Goal: Ask a question: Ask a question

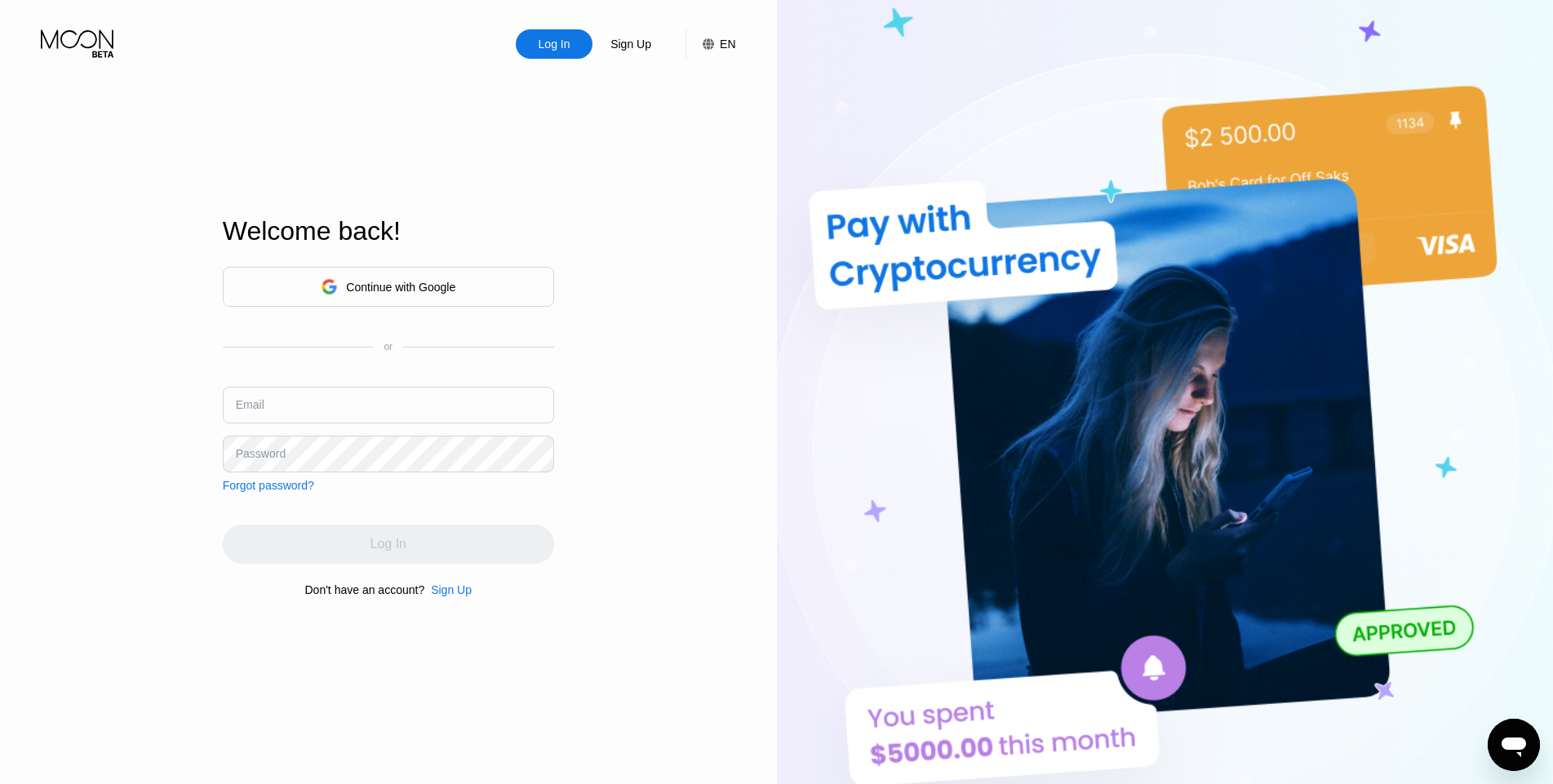
click at [323, 405] on input "text" at bounding box center [388, 405] width 332 height 37
type input "[EMAIL_ADDRESS][DOMAIN_NAME]"
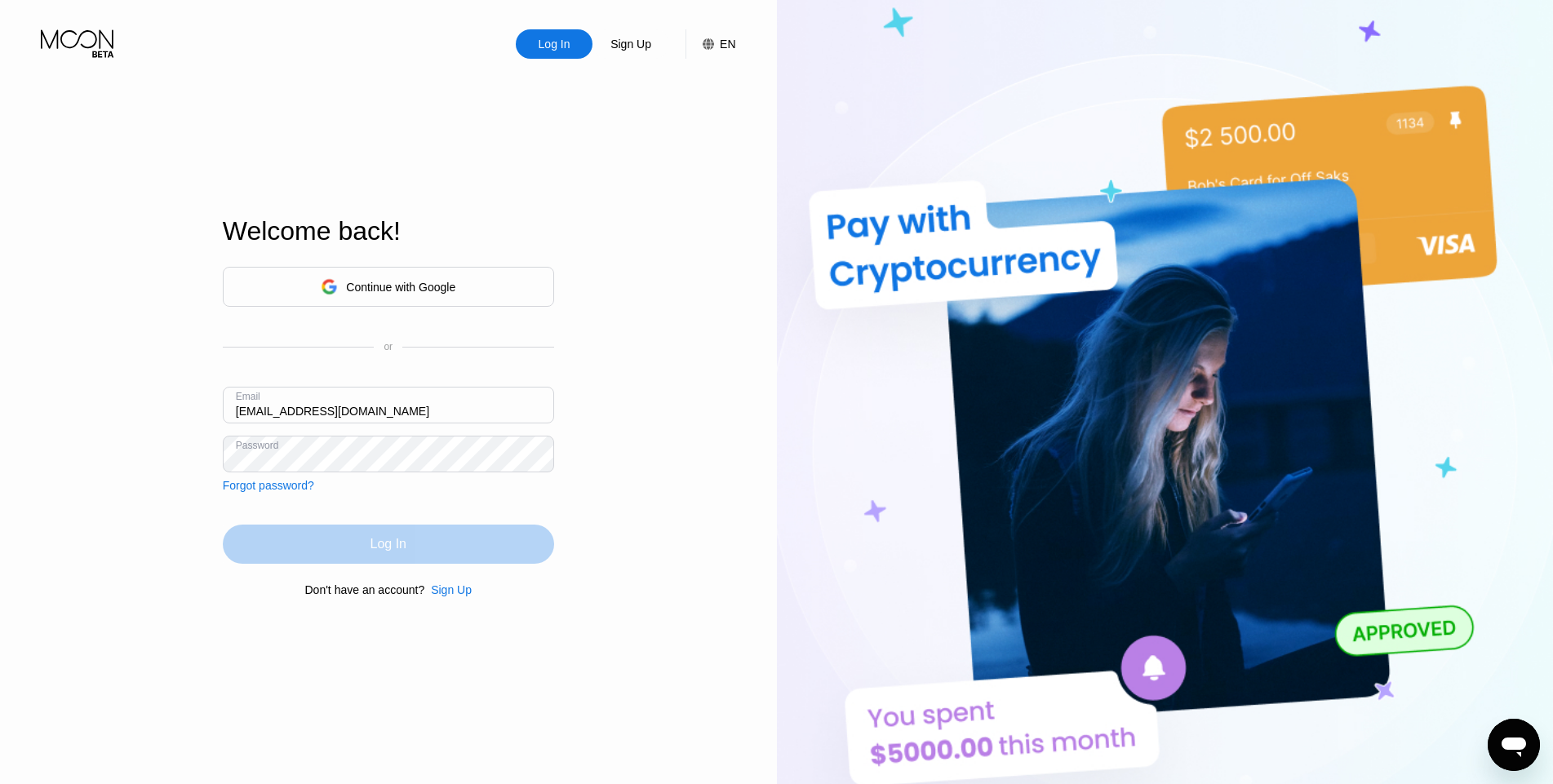
drag, startPoint x: 357, startPoint y: 546, endPoint x: 377, endPoint y: 565, distance: 27.6
click at [358, 545] on div "Log In" at bounding box center [388, 544] width 332 height 39
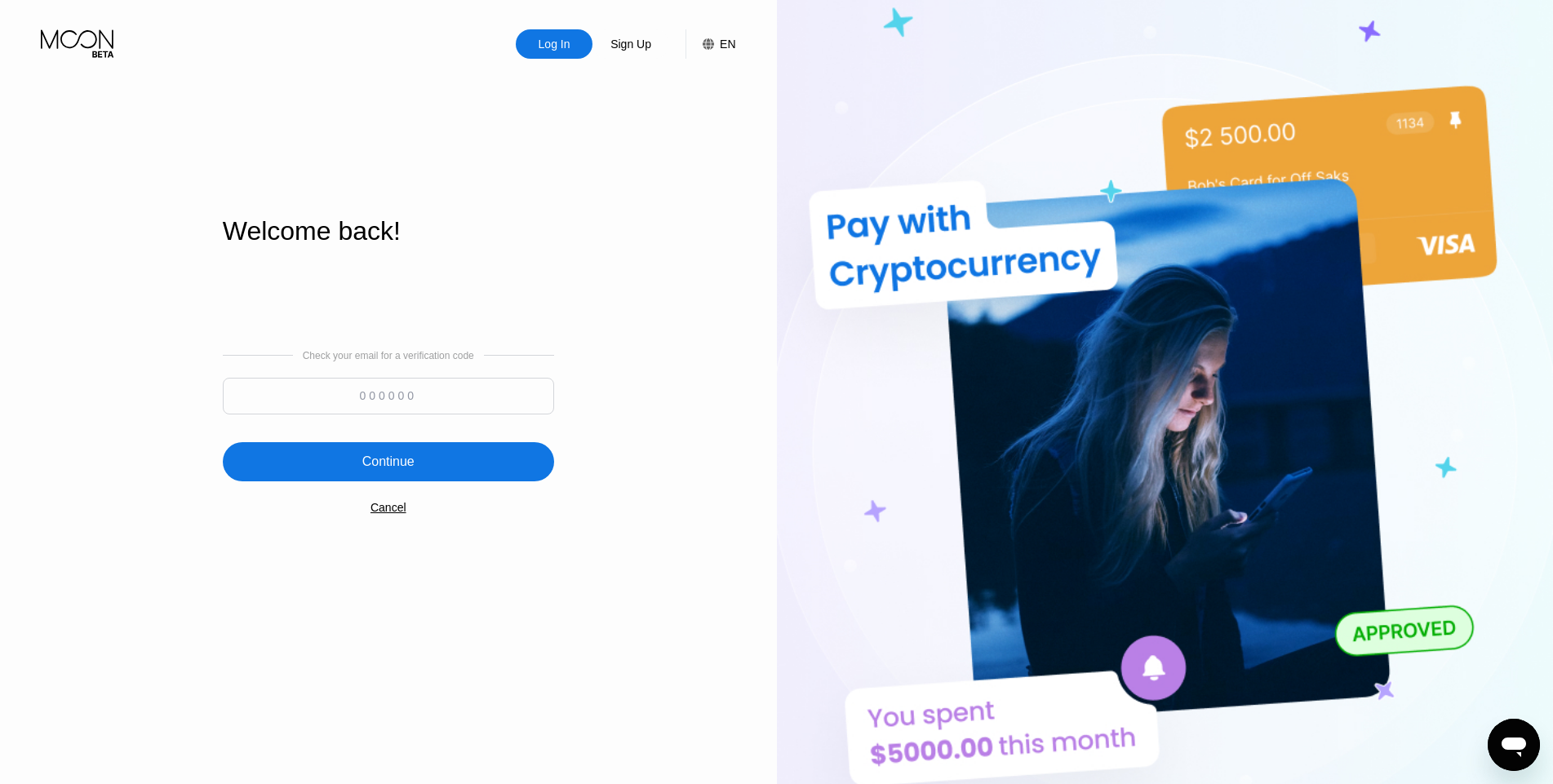
click at [387, 397] on input at bounding box center [388, 397] width 332 height 37
paste input "435430"
type input "435430"
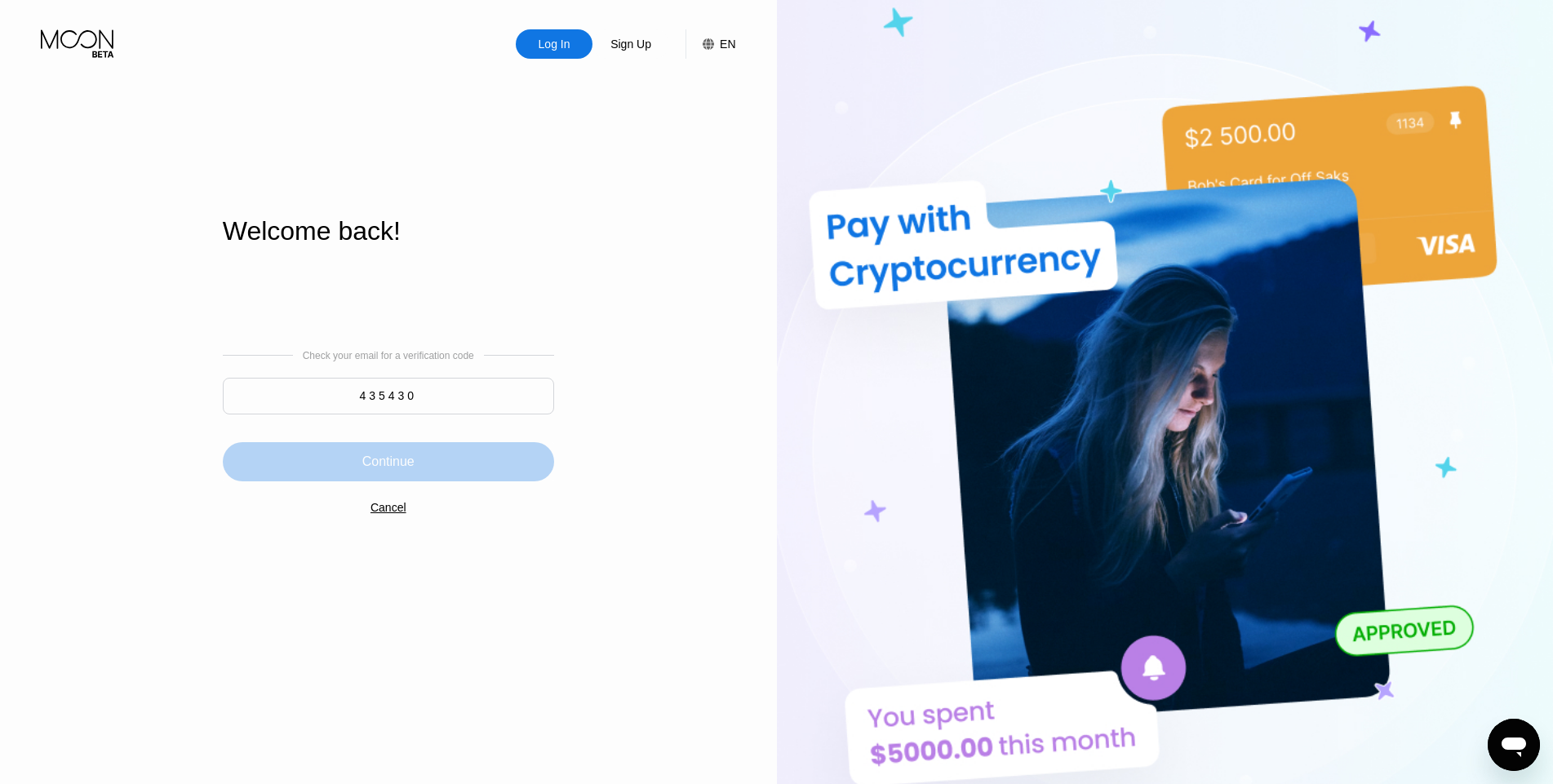
click at [433, 472] on div "Continue" at bounding box center [388, 462] width 332 height 39
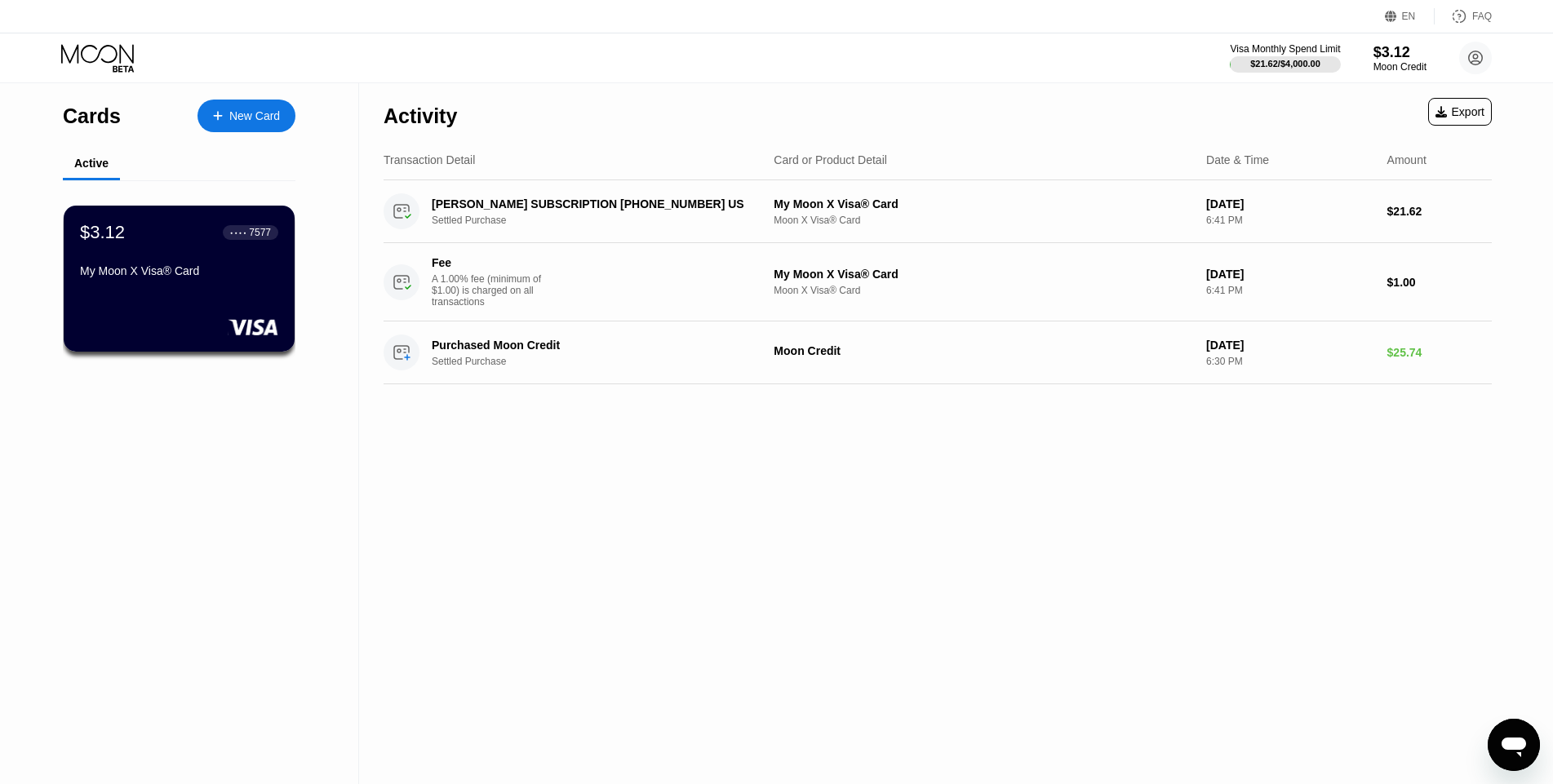
click at [260, 121] on div "New Card" at bounding box center [255, 116] width 51 height 14
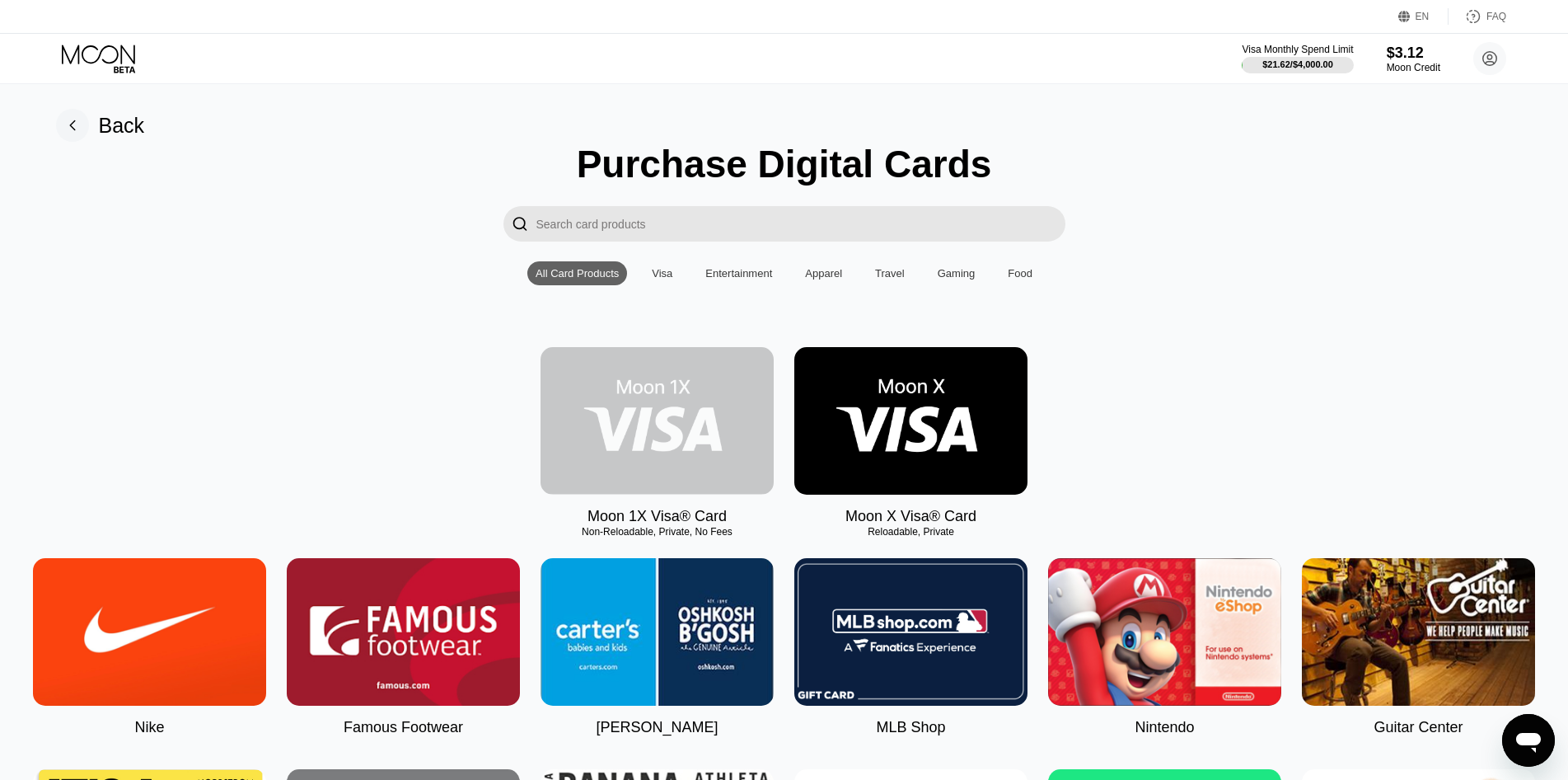
click at [649, 429] on img at bounding box center [657, 420] width 233 height 147
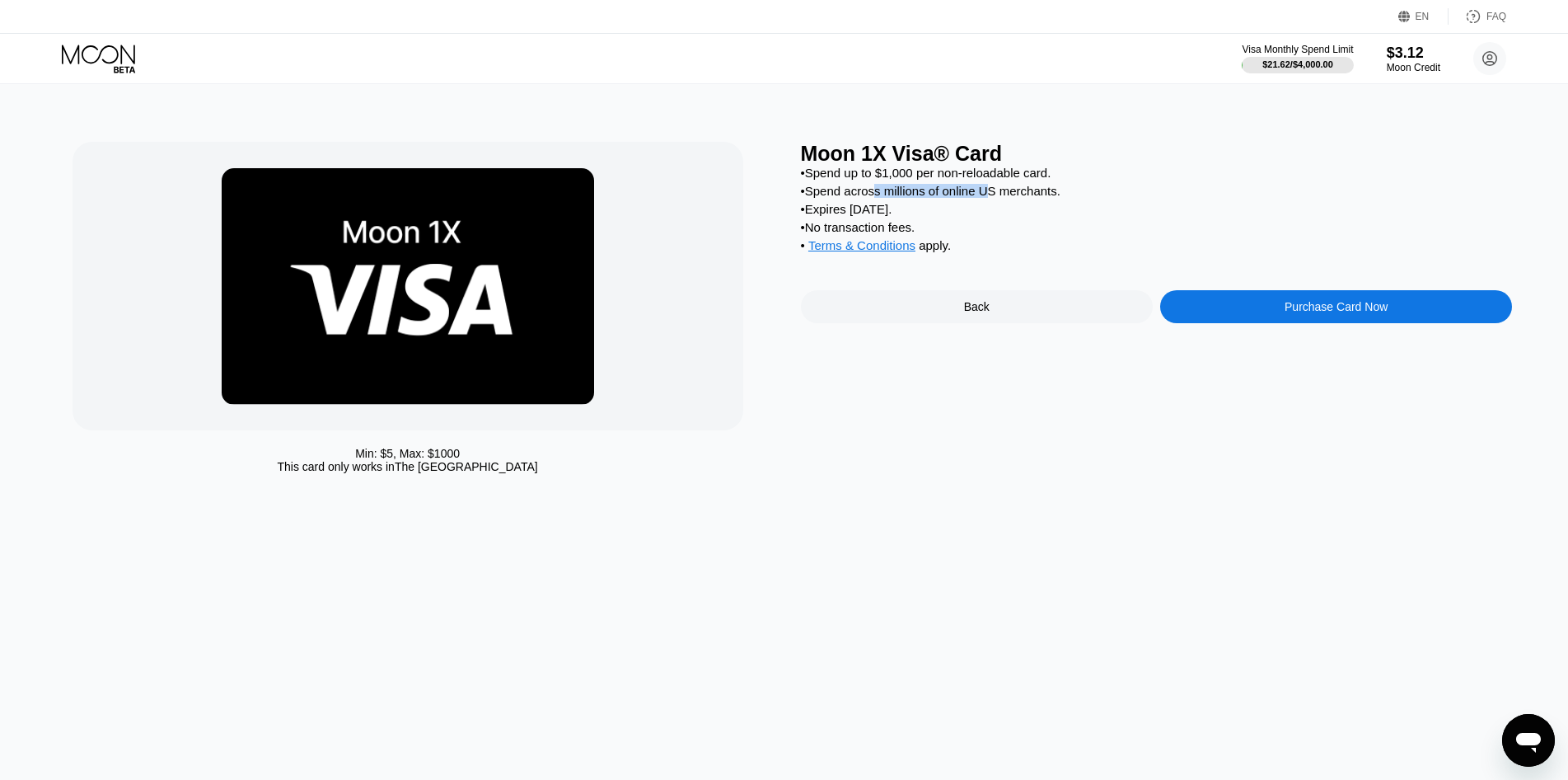
drag, startPoint x: 990, startPoint y: 196, endPoint x: 1006, endPoint y: 196, distance: 16.0
click at [1003, 196] on div "• Spend across millions of online US merchants." at bounding box center [1157, 191] width 712 height 14
click at [1006, 196] on div "• Spend across millions of online US merchants." at bounding box center [1157, 191] width 712 height 14
drag, startPoint x: 519, startPoint y: 471, endPoint x: 343, endPoint y: 464, distance: 176.1
click at [343, 464] on div "Min: $ 5 , Max: $ 1000 This card only works in The United States" at bounding box center [407, 459] width 671 height 26
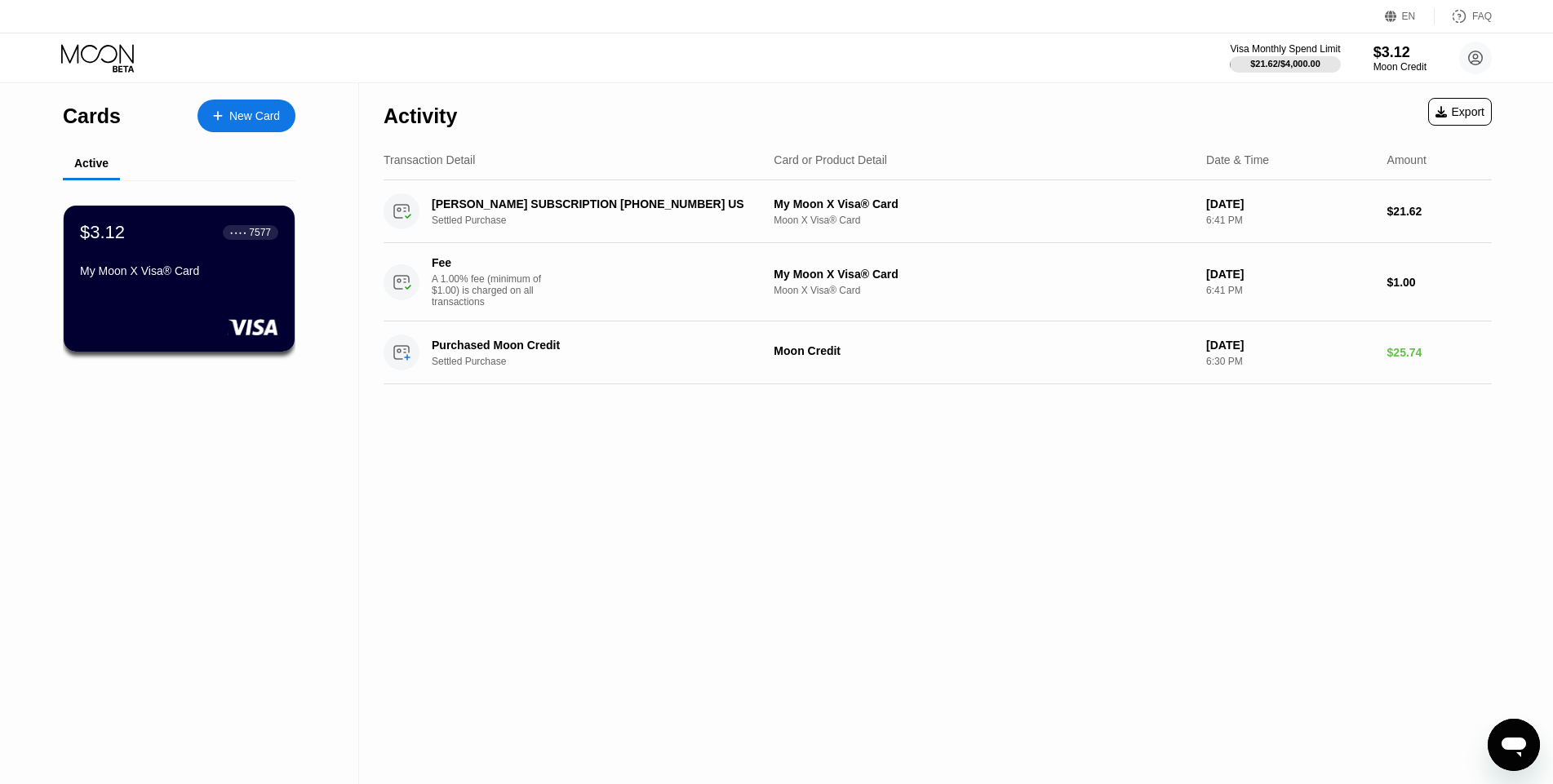
click at [246, 120] on div "New Card" at bounding box center [255, 116] width 51 height 14
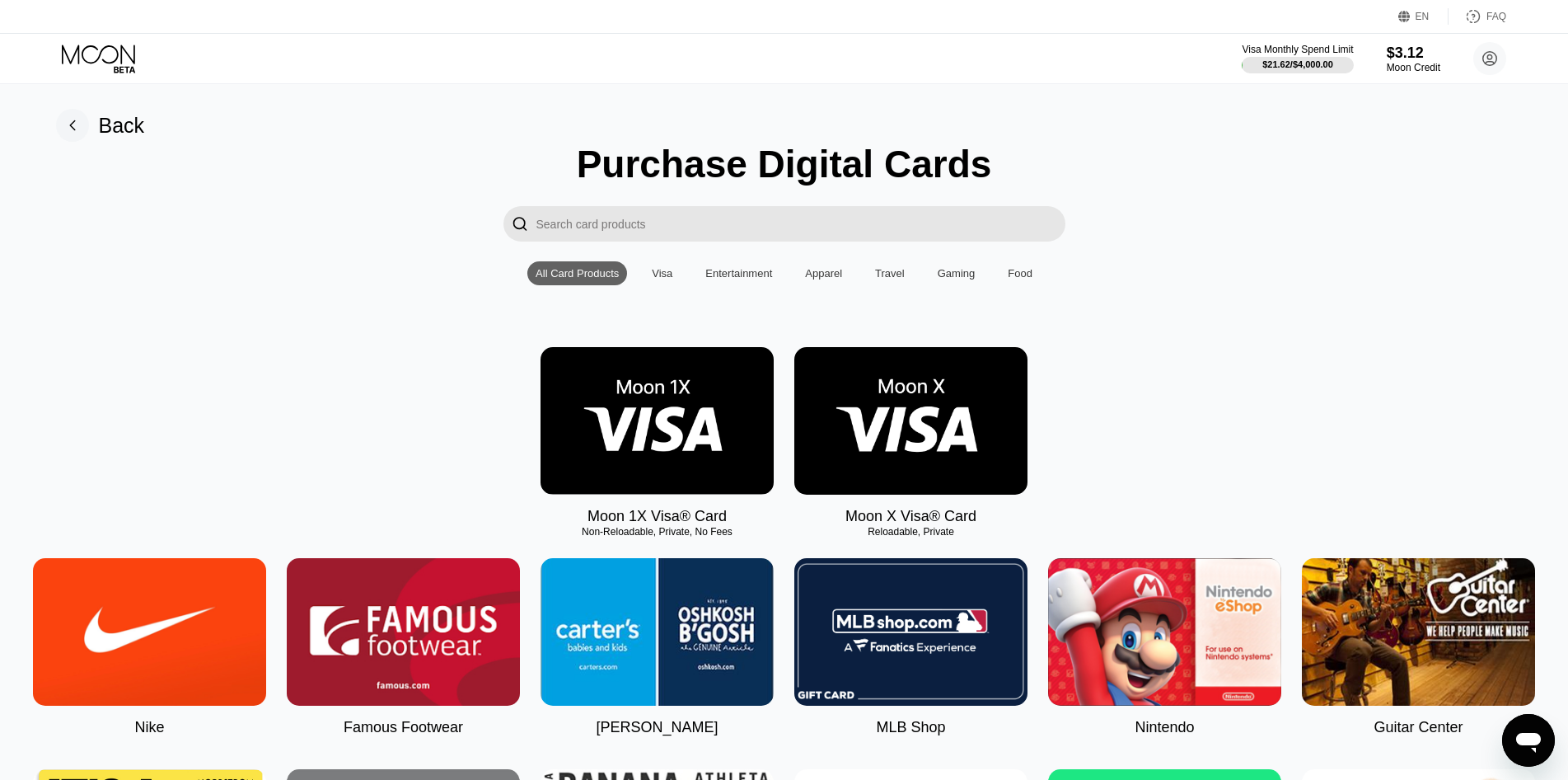
click at [666, 390] on img at bounding box center [657, 420] width 233 height 147
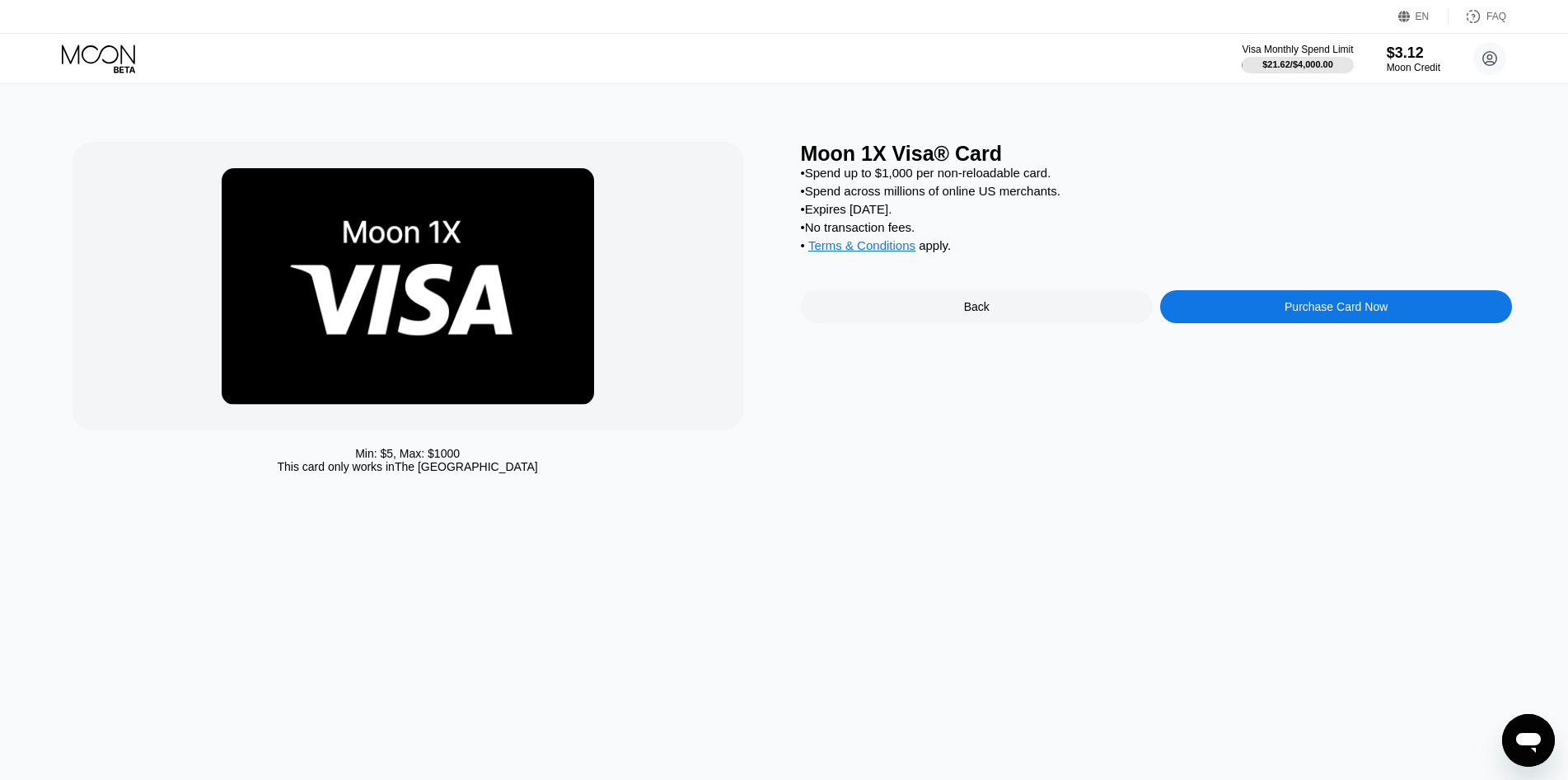
click at [880, 252] on span "Terms & Conditions" at bounding box center [862, 245] width 107 height 14
click at [896, 153] on div "Moon 1X Visa® Card" at bounding box center [1157, 153] width 712 height 24
copy div "Moon 1X Visa® Card"
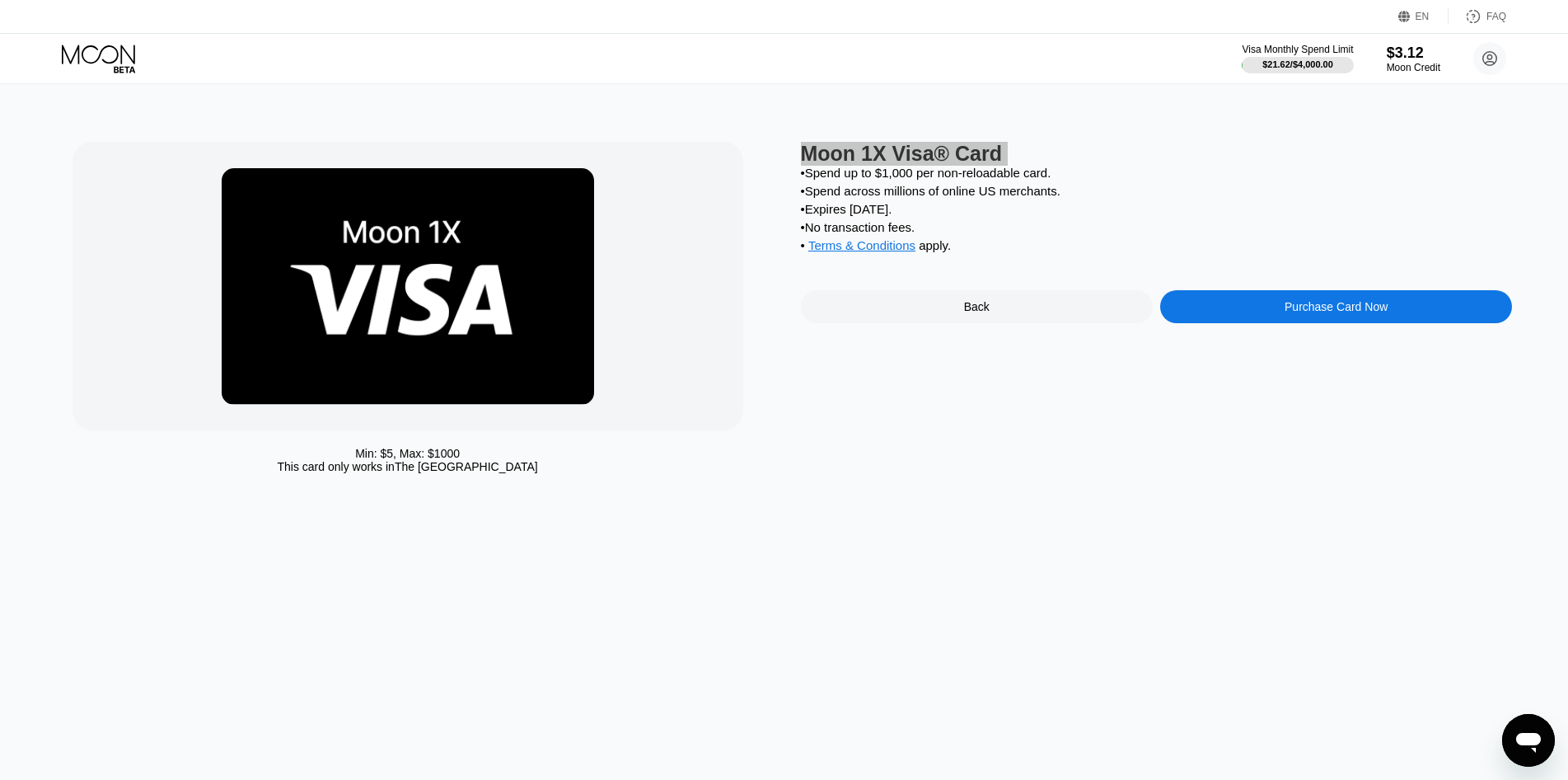
click at [1512, 745] on div "Messaging-Fenster öffnen" at bounding box center [1529, 740] width 49 height 49
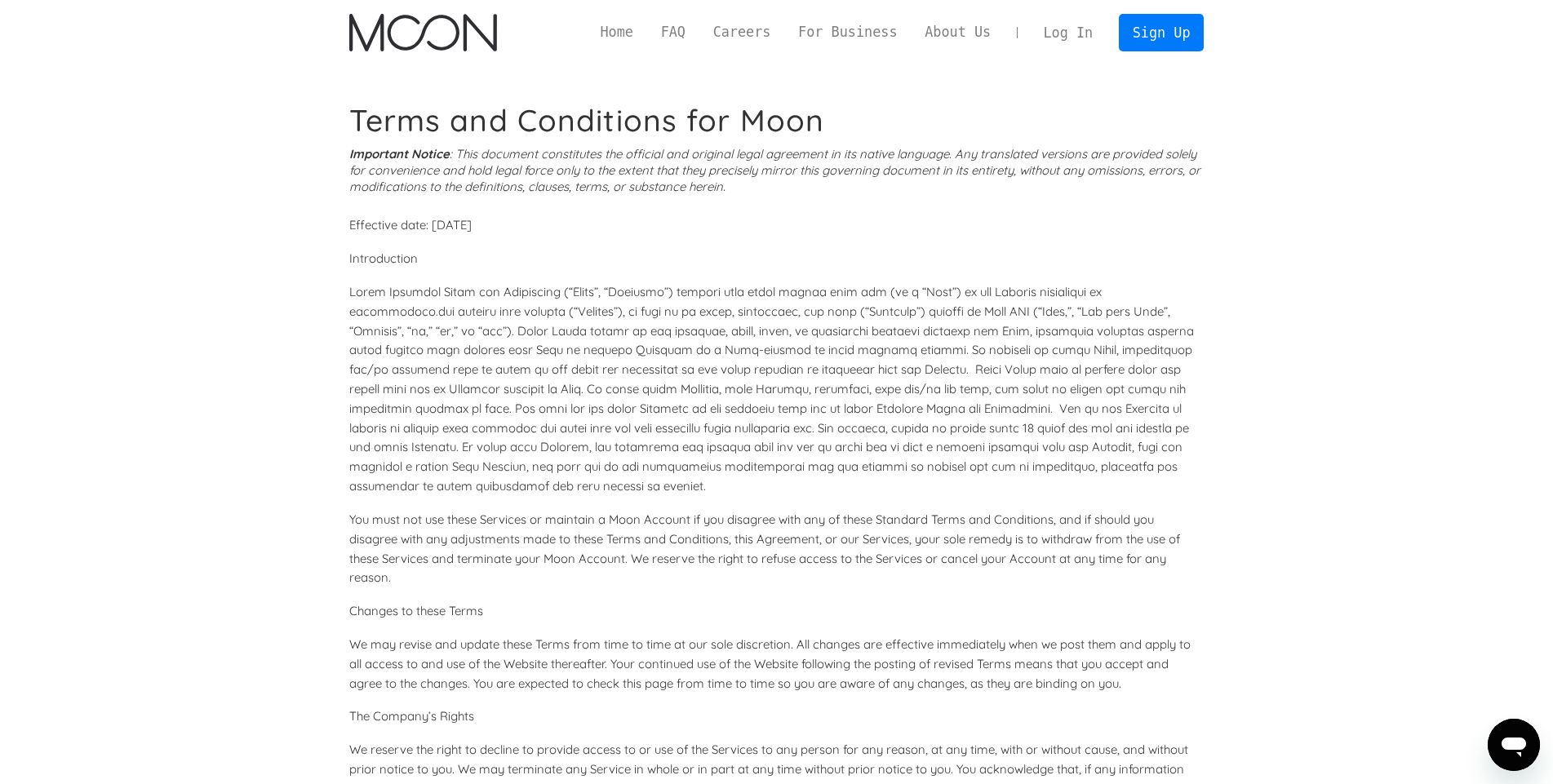
scroll to position [4605, 0]
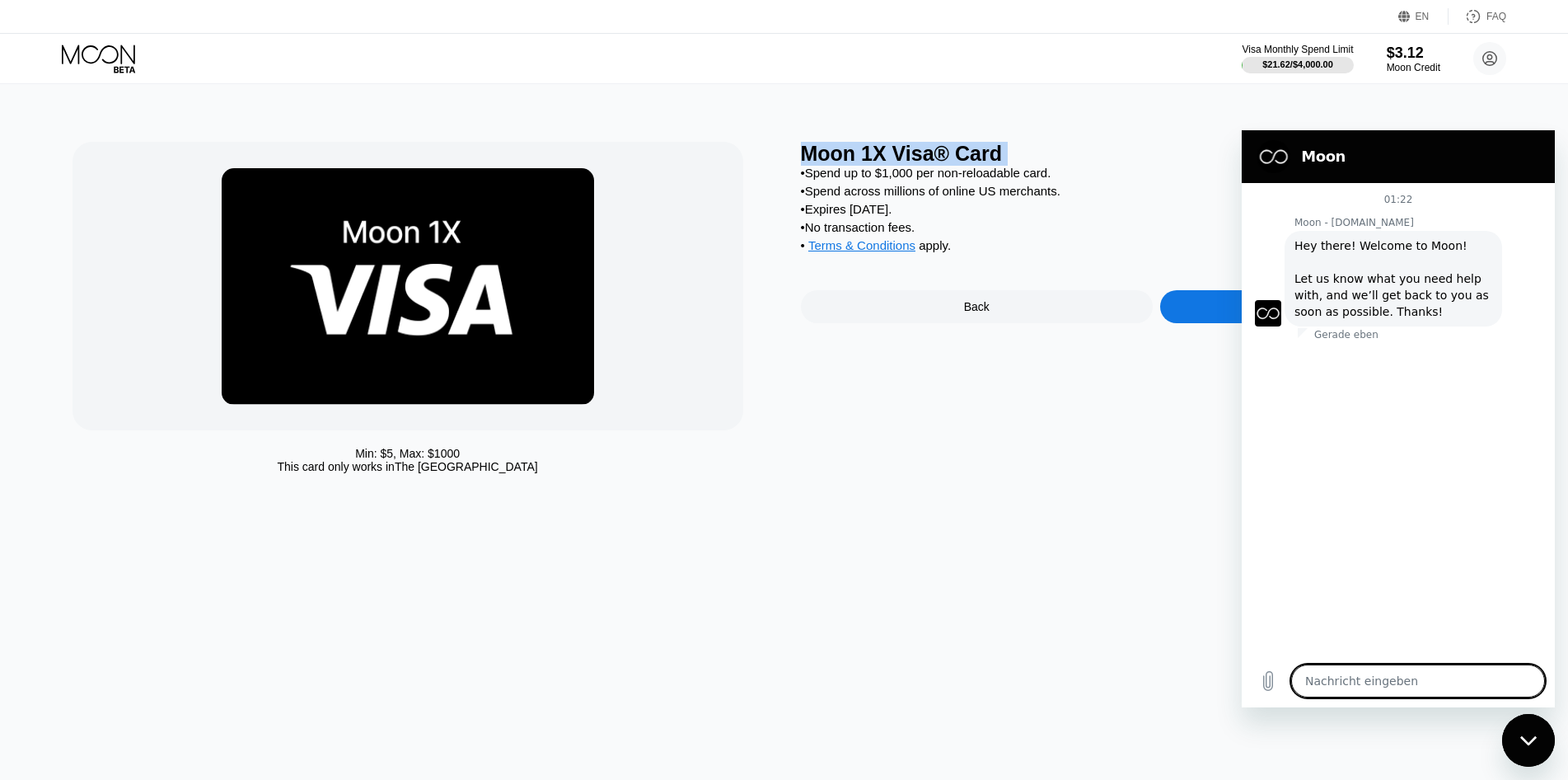
type textarea "x"
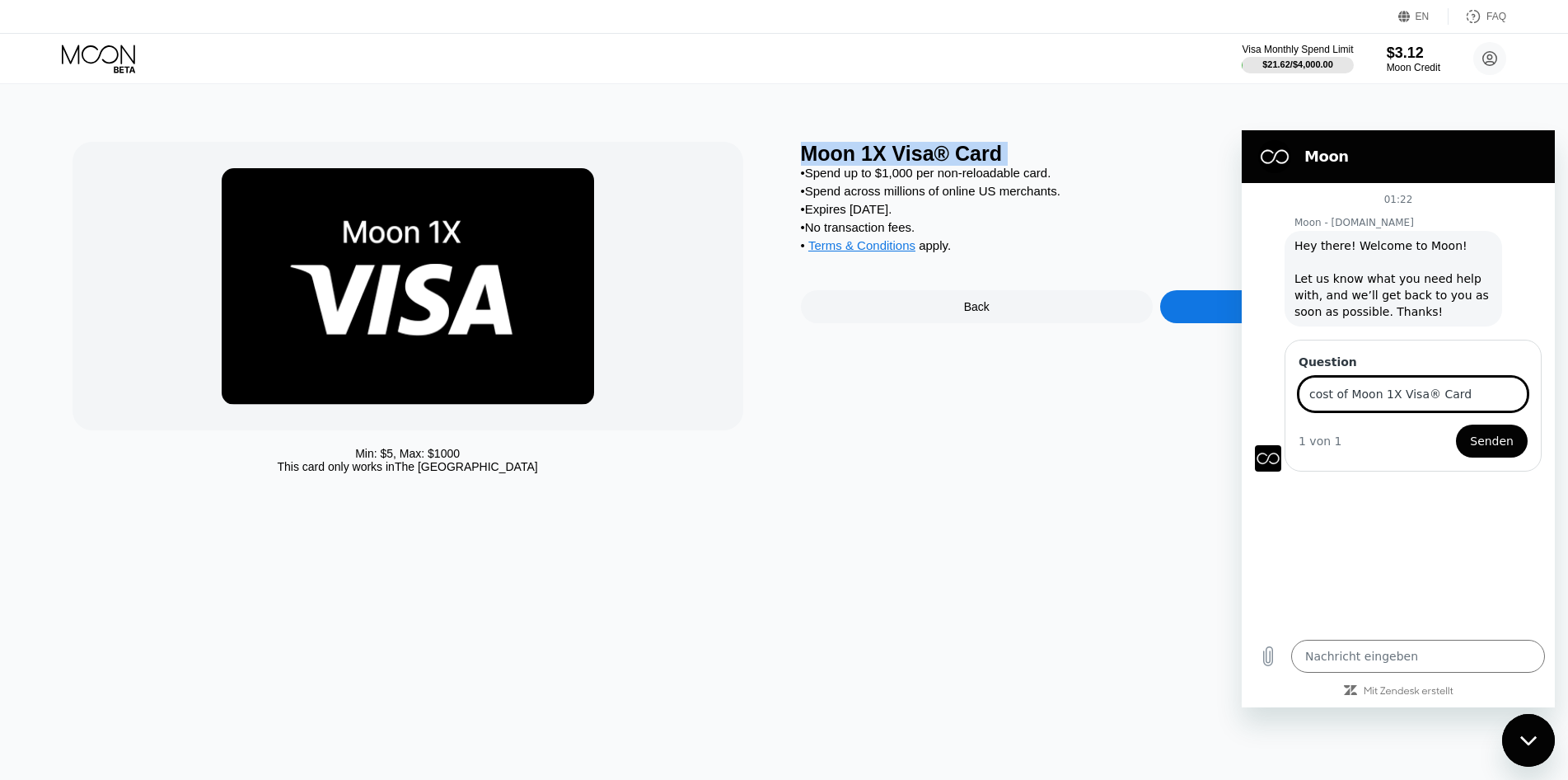
type input "cost of Moon 1X Visa® Card"
click at [1456, 425] on button "Senden" at bounding box center [1492, 441] width 72 height 33
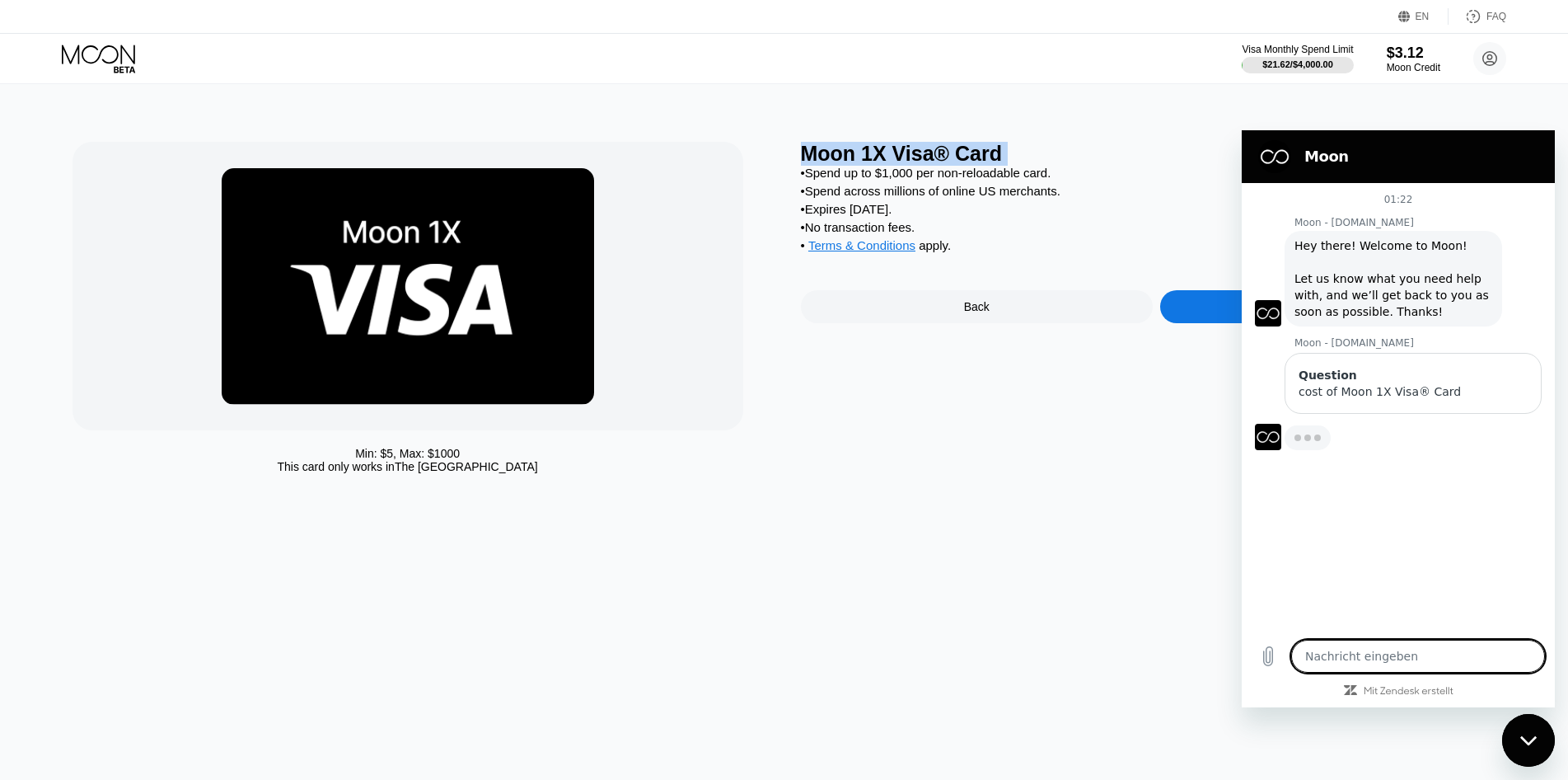
type textarea "x"
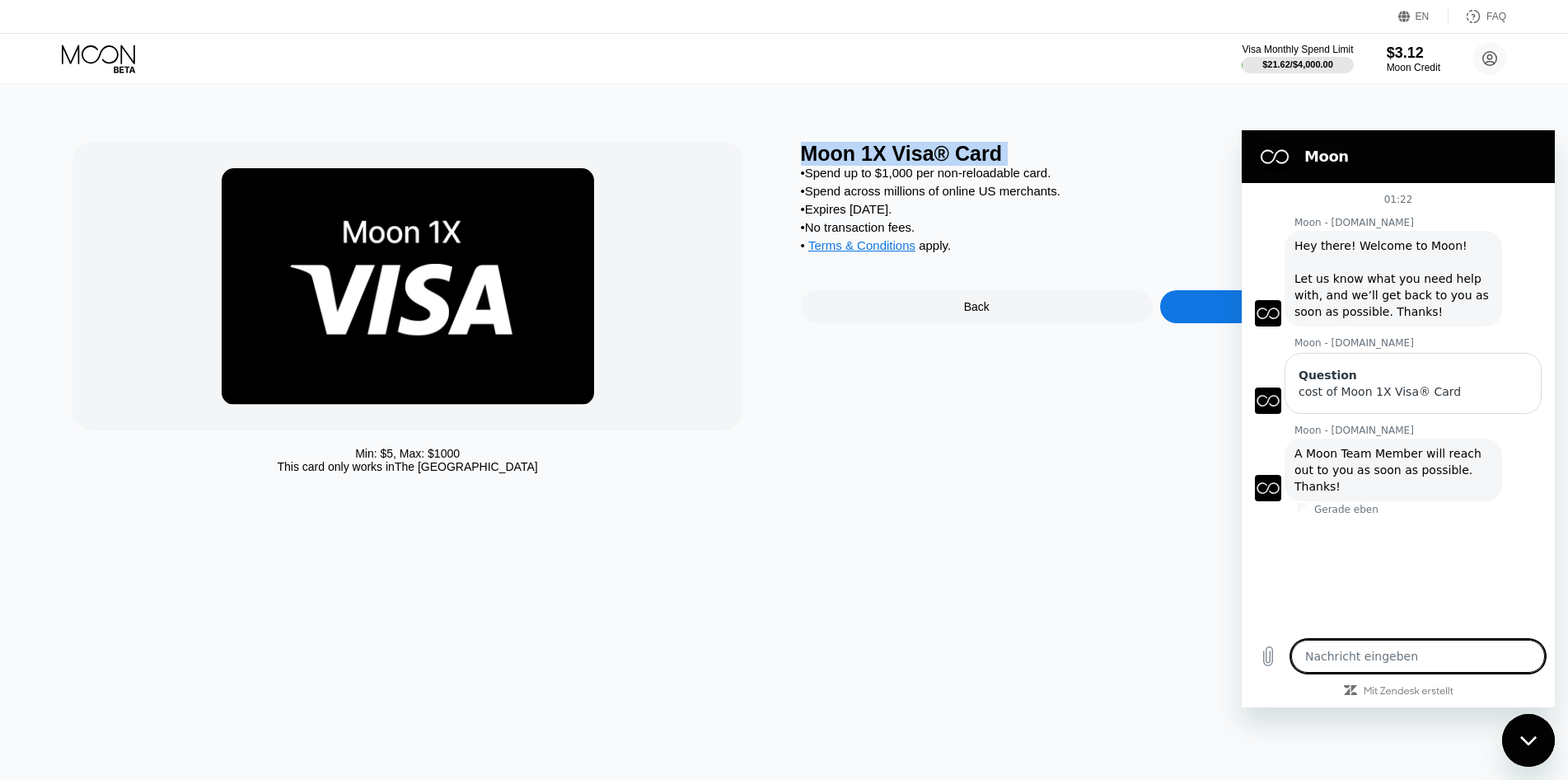
type textarea "p"
type textarea "x"
type textarea "pr"
type textarea "x"
type textarea "pri"
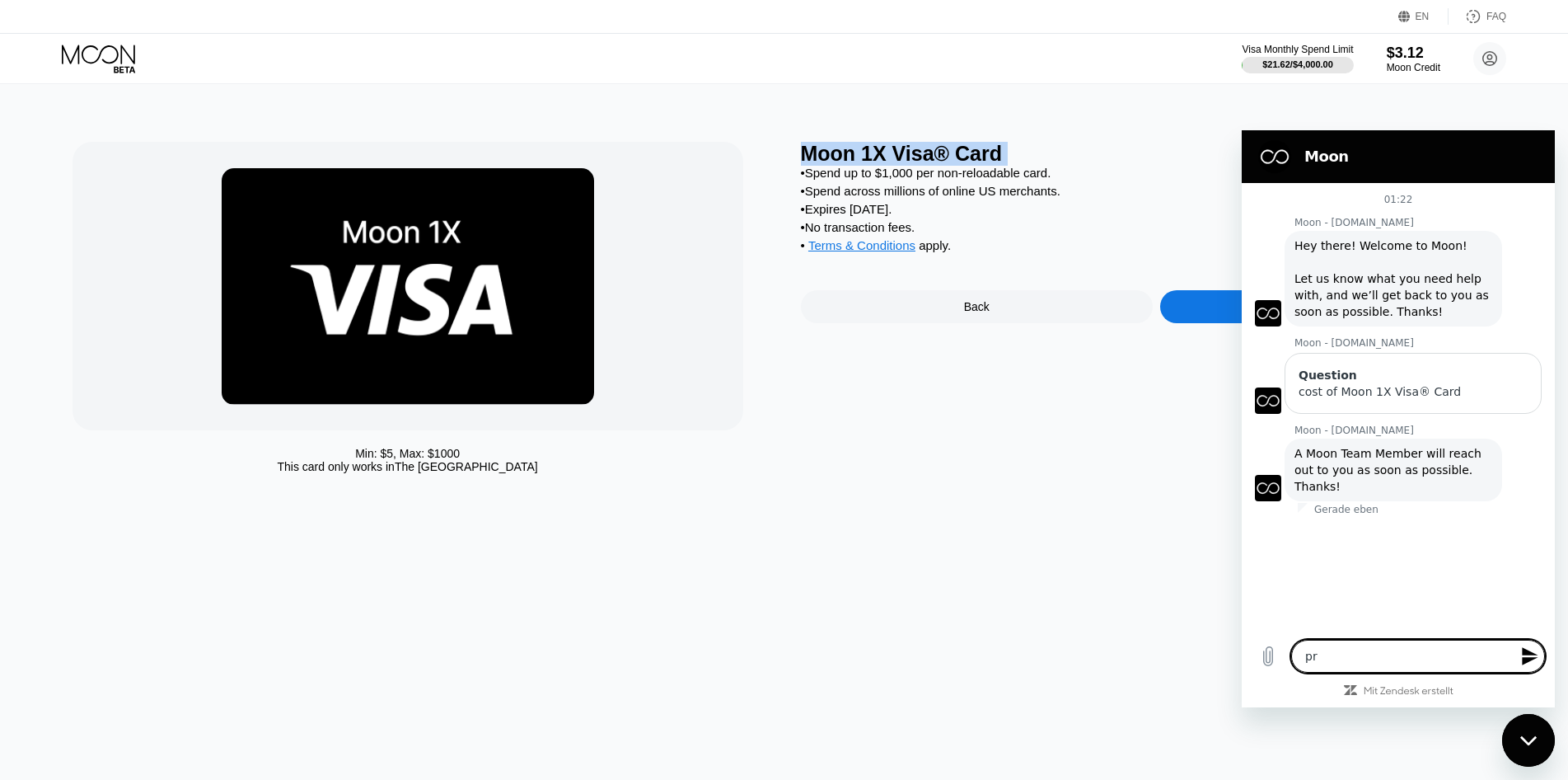
type textarea "x"
type textarea "pric"
type textarea "x"
type textarea "price"
type textarea "x"
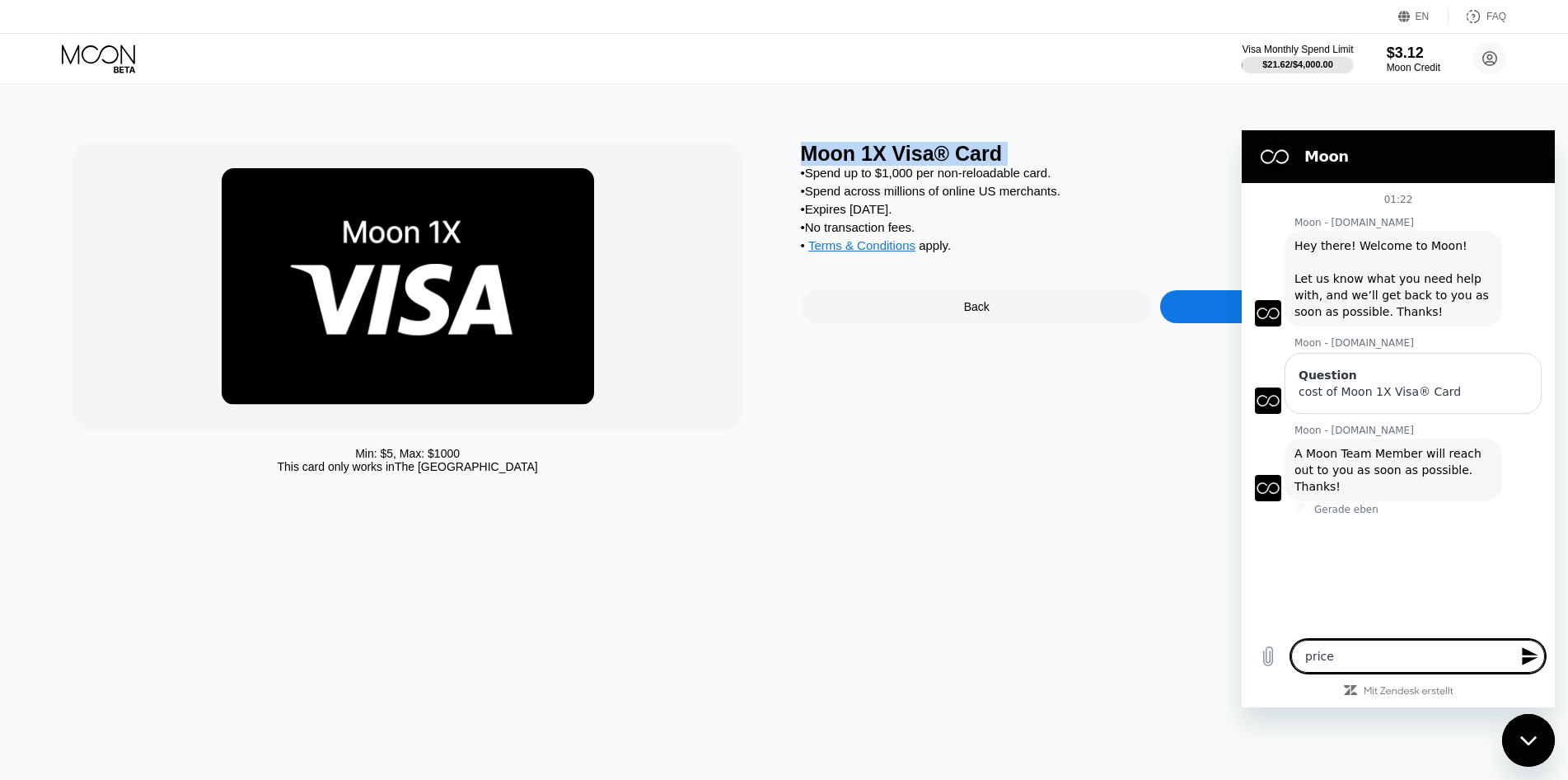
type textarea "price"
type textarea "x"
type textarea "price p"
type textarea "x"
type textarea "price pe"
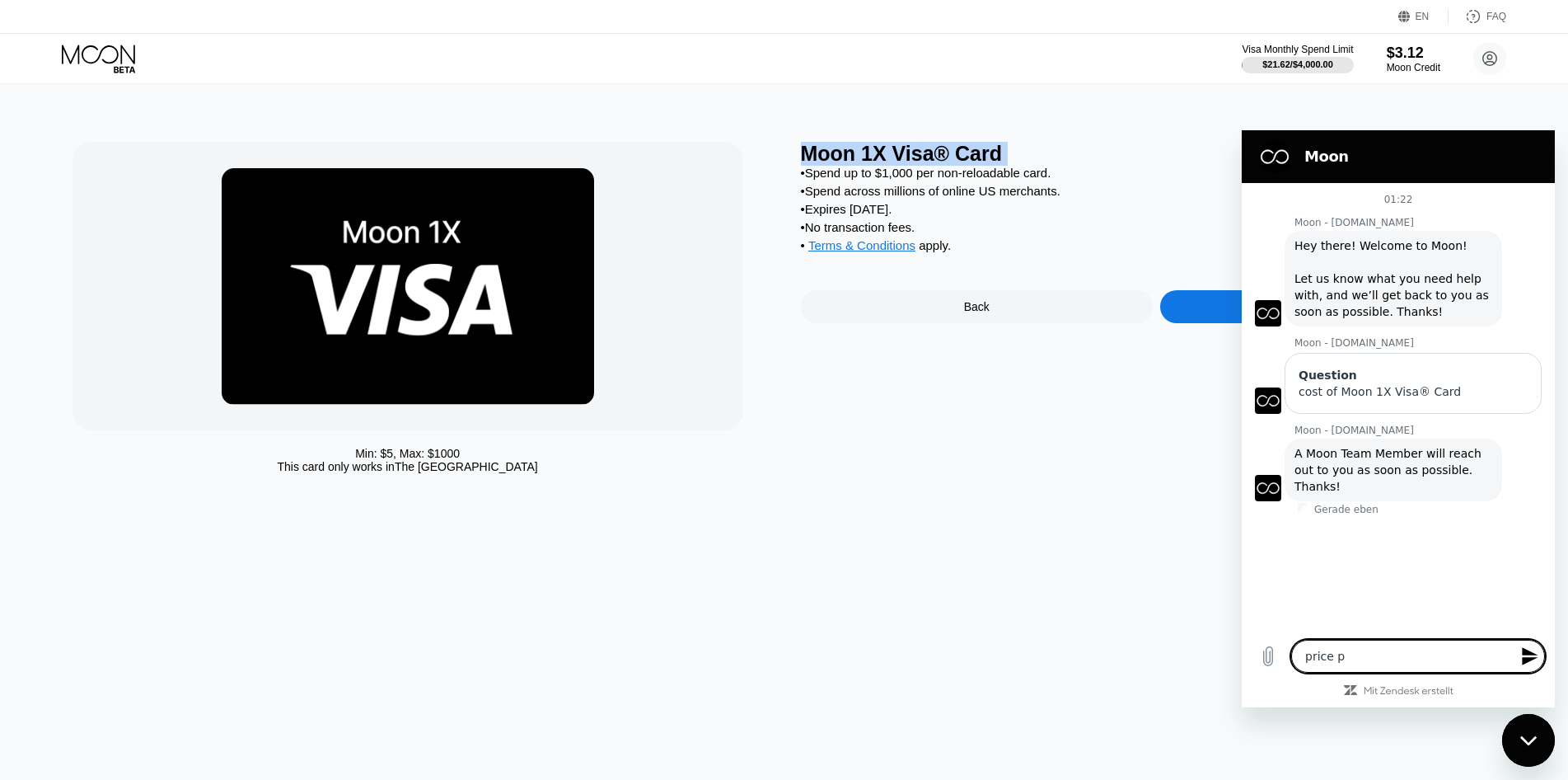
type textarea "x"
type textarea "price per"
type textarea "x"
type textarea "price per"
type textarea "x"
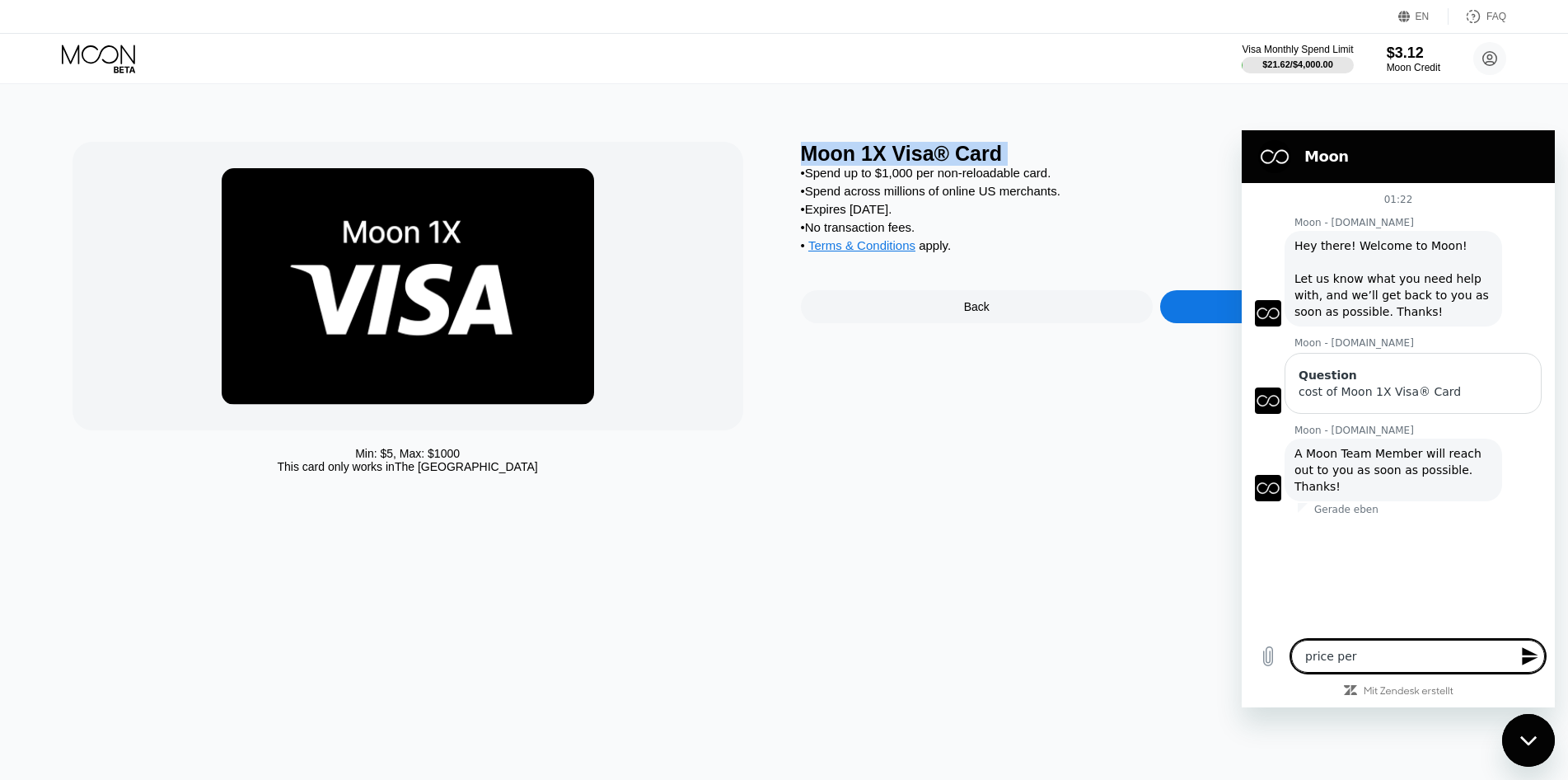
type textarea "price per c"
type textarea "x"
type textarea "price per ca"
type textarea "x"
type textarea "price per car"
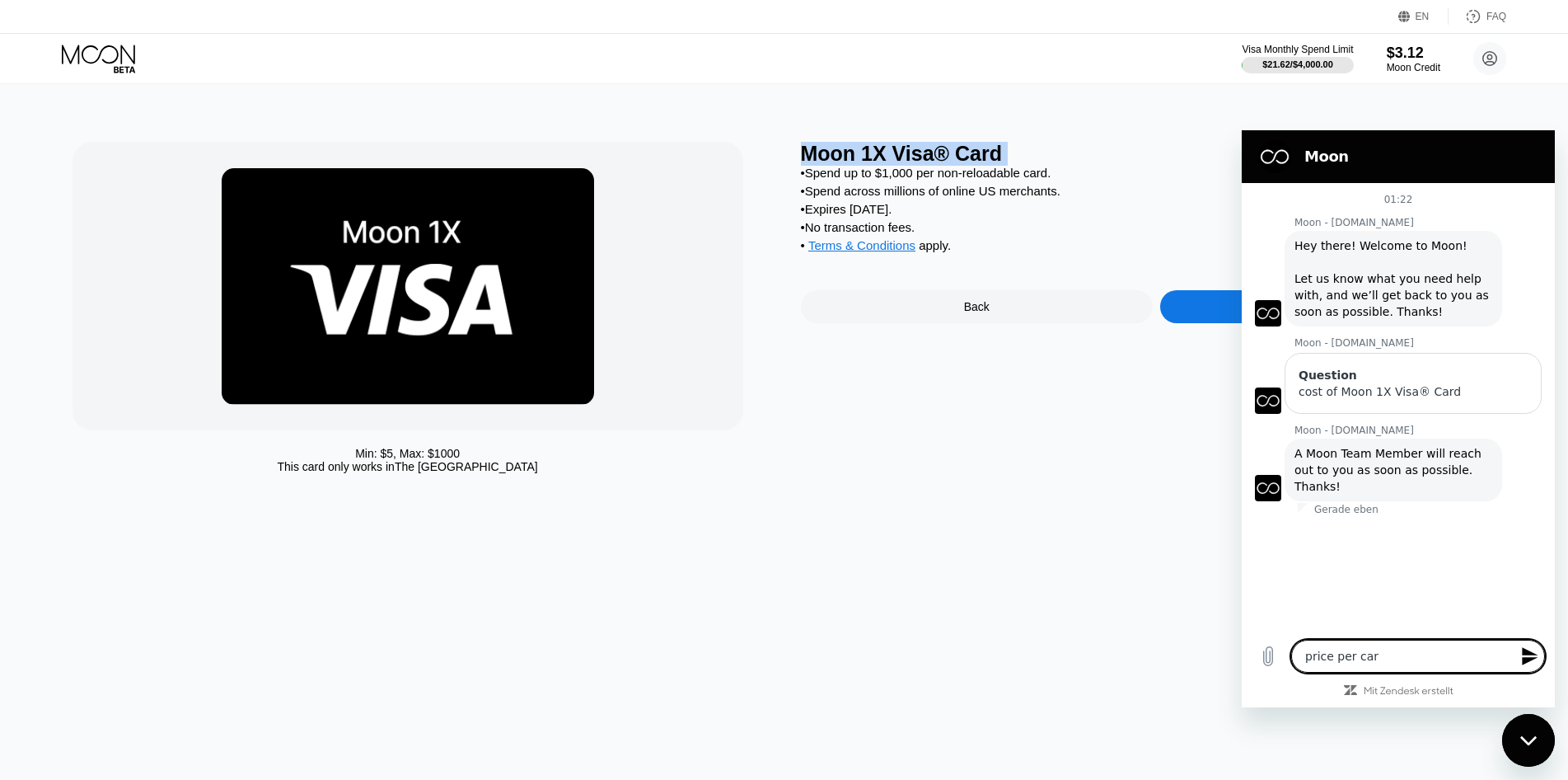
type textarea "x"
type textarea "price per card"
type textarea "x"
type textarea "price per card"
type textarea "x"
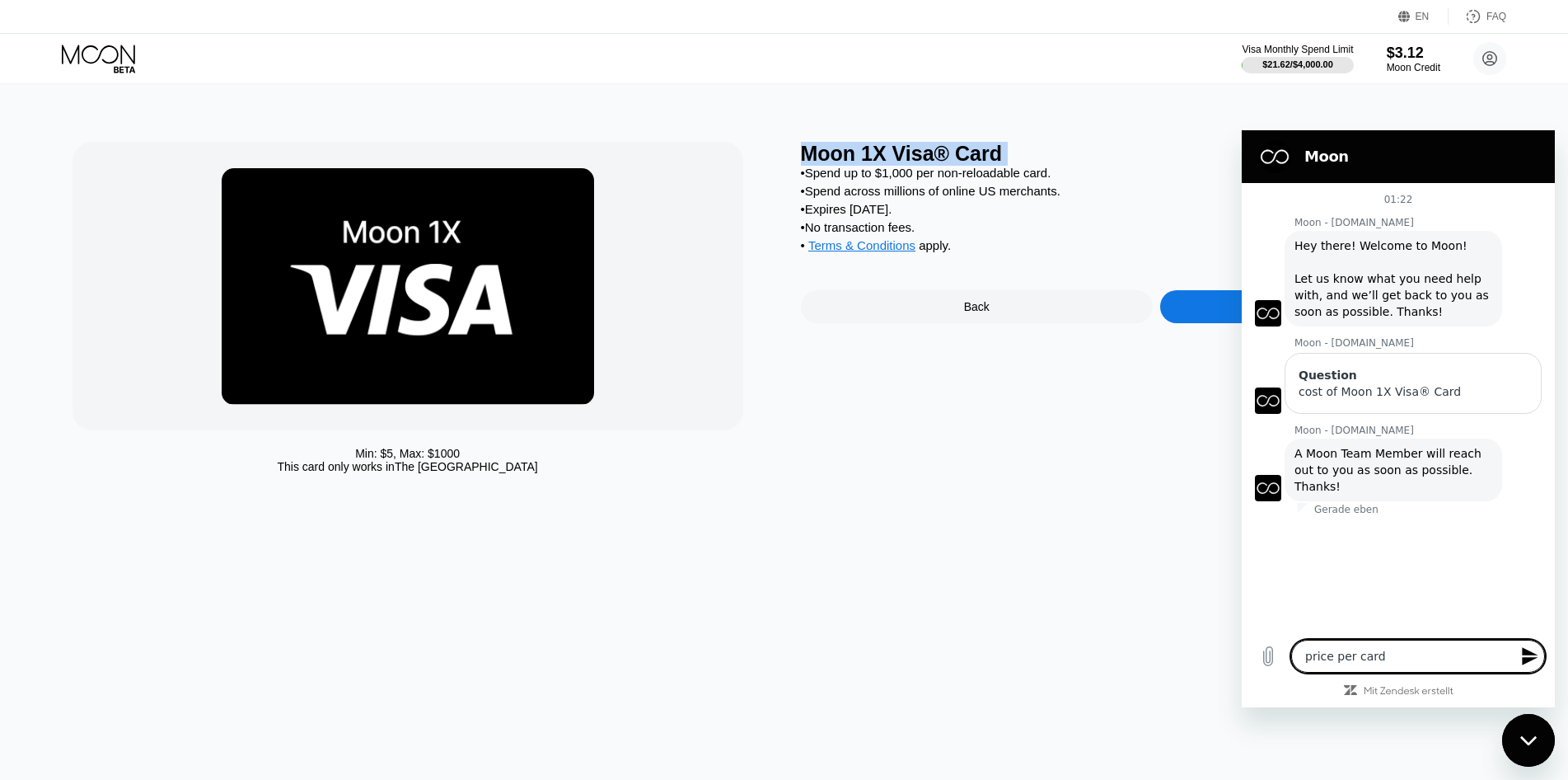
type textarea "price per card p"
type textarea "x"
type textarea "price per card pl"
type textarea "x"
type textarea "price per card ple"
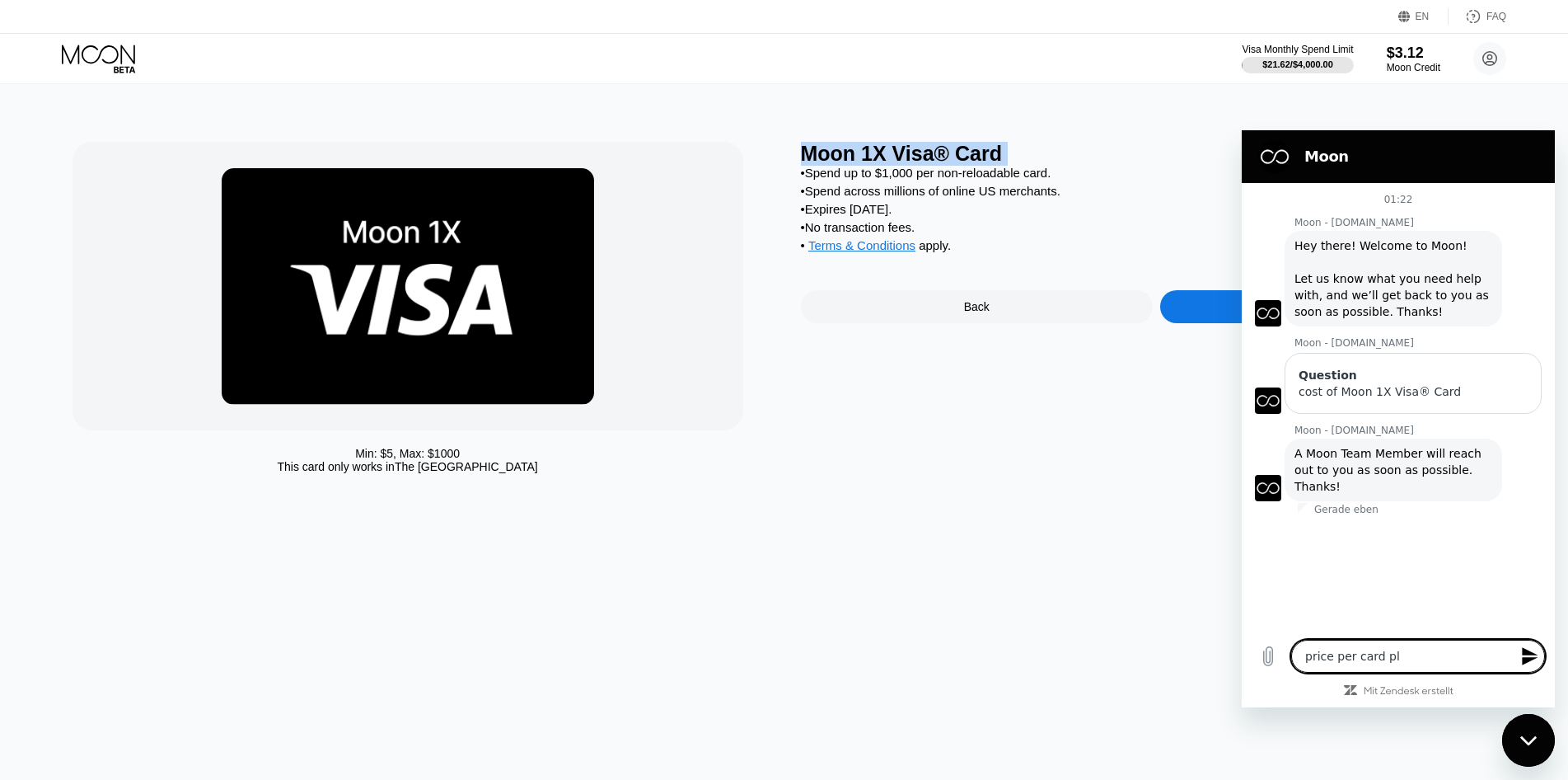
type textarea "x"
type textarea "price per card plea"
type textarea "x"
type textarea "price per card pleas"
type textarea "x"
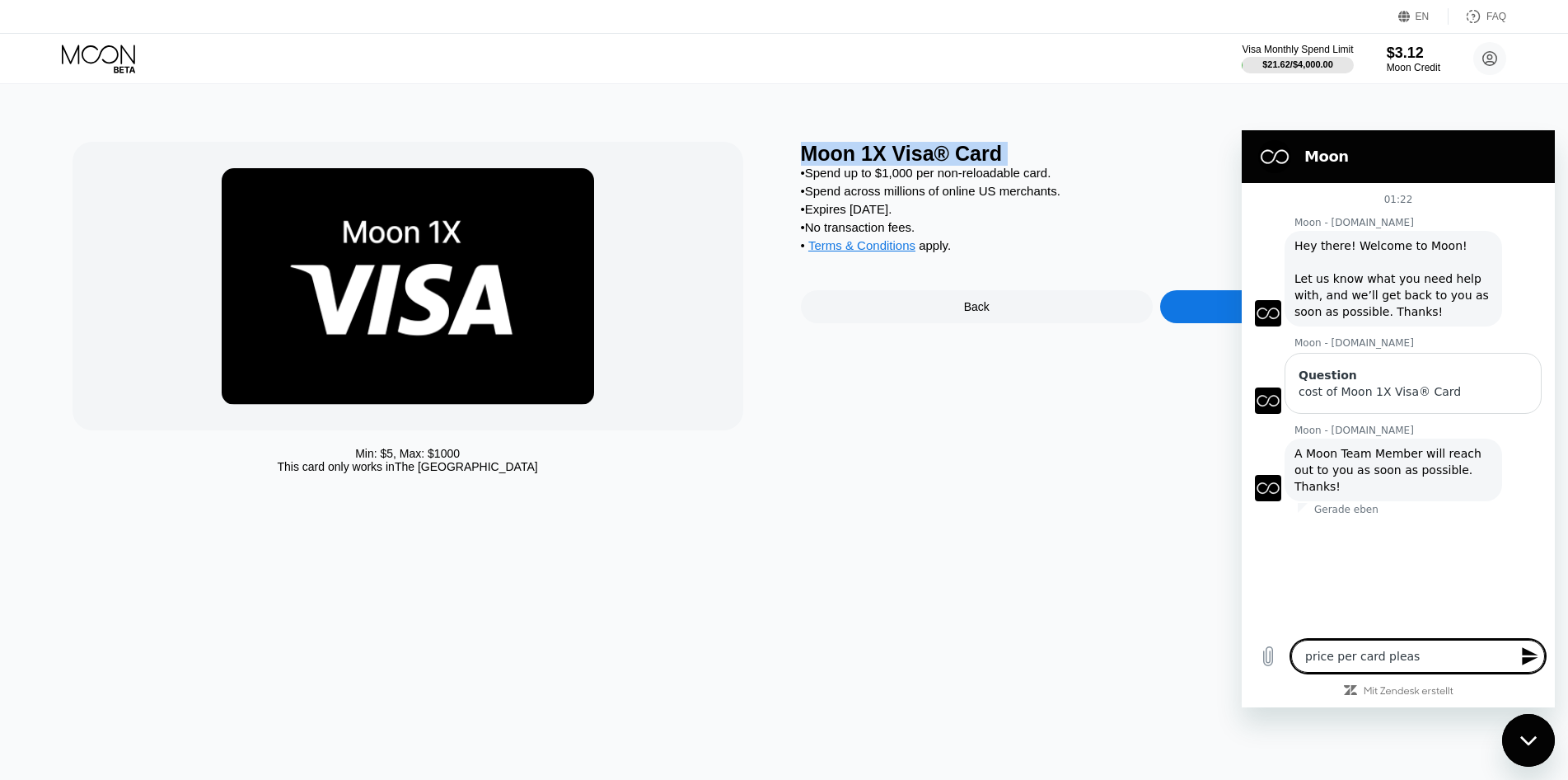
type textarea "price per card please"
type textarea "x"
type textarea "price per card please?"
type textarea "x"
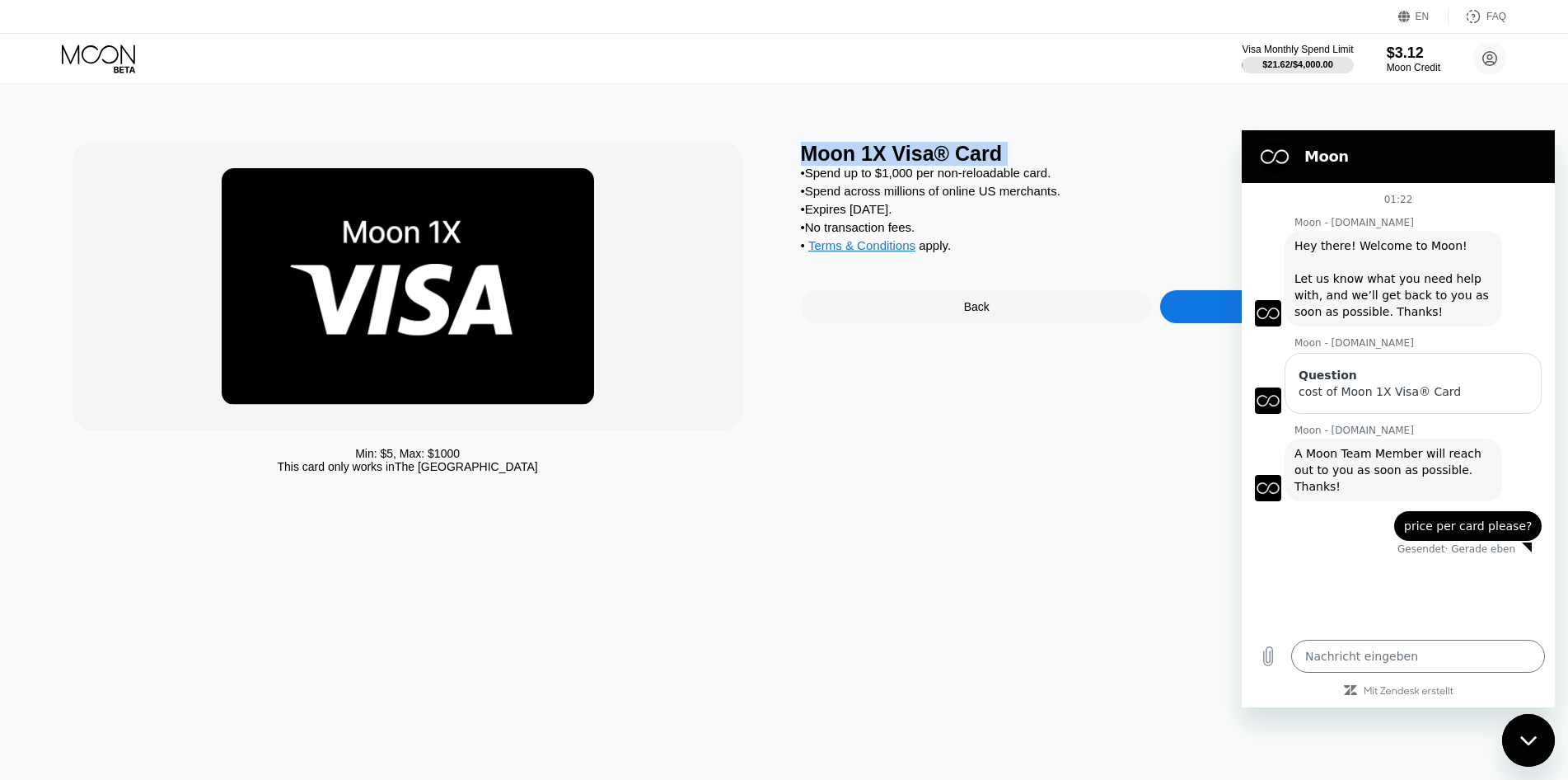
click at [1519, 737] on div "Messaging-Fenster schließen" at bounding box center [1529, 740] width 49 height 49
type textarea "x"
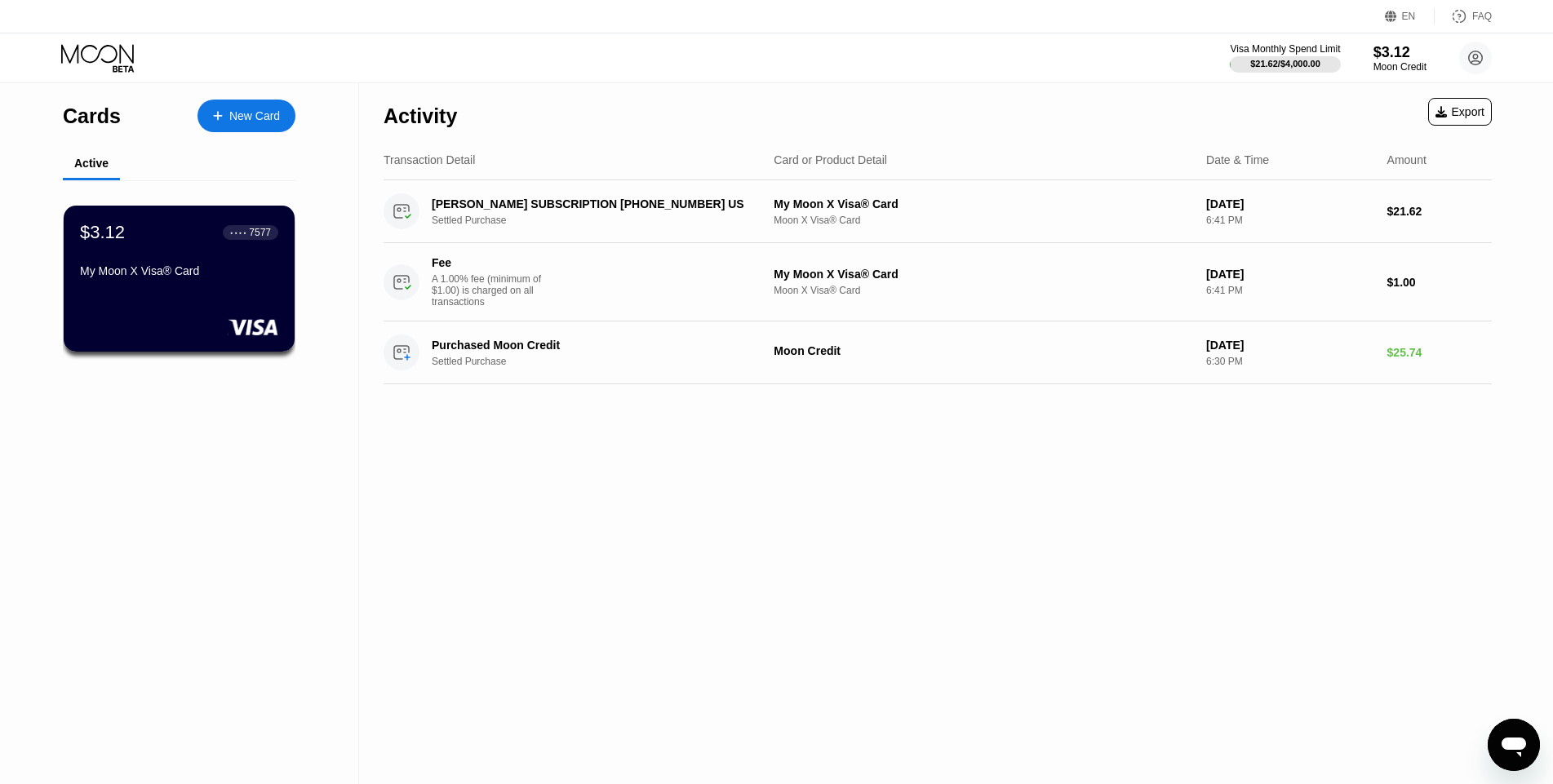
click at [846, 479] on div "Activity Export Transaction Detail Card or Product Detail Date & Time Amount CL…" at bounding box center [937, 434] width 1157 height 701
click at [203, 278] on div "My Moon X Visa® Card" at bounding box center [179, 270] width 200 height 13
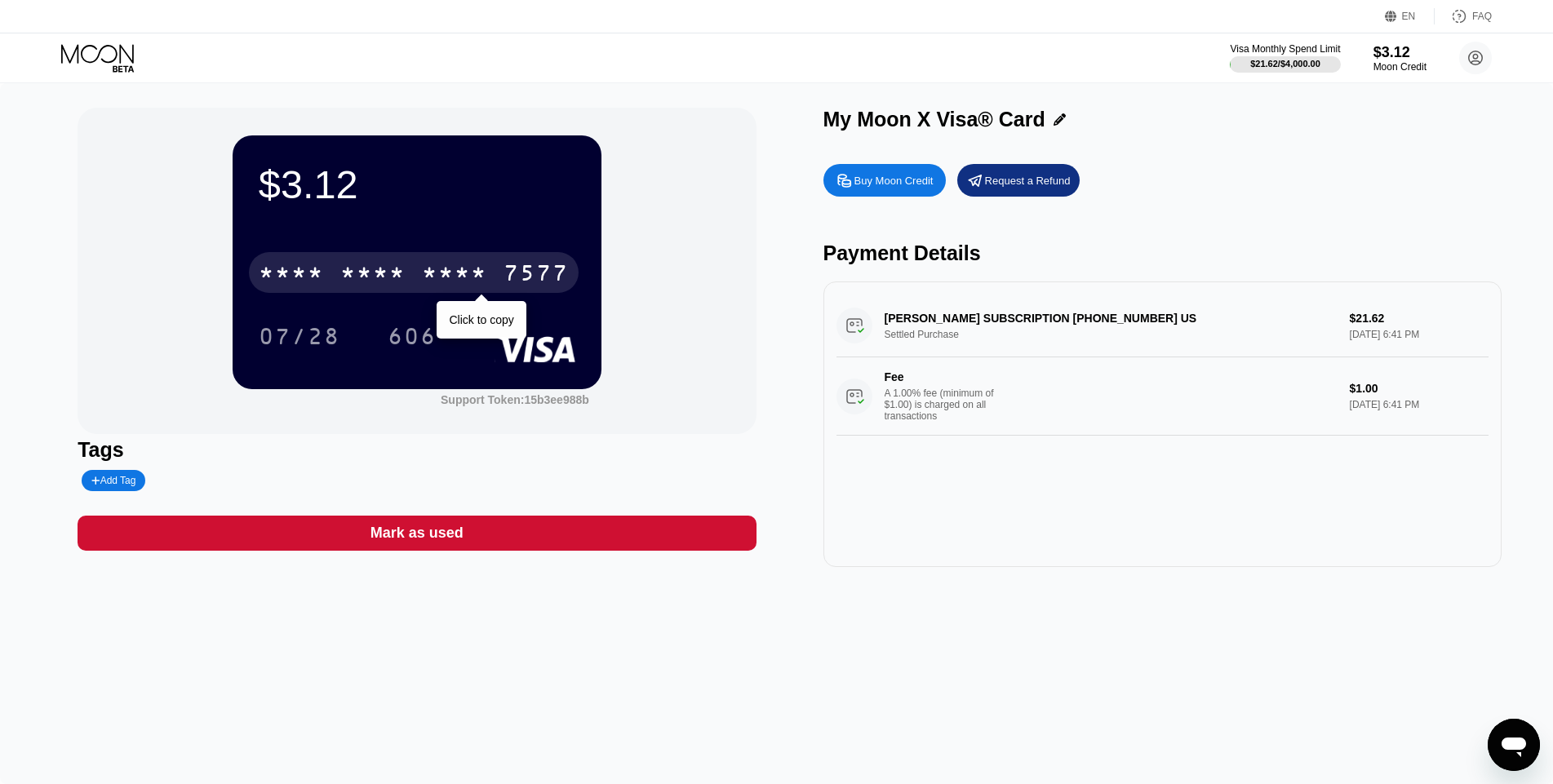
click at [484, 284] on div "* * * *" at bounding box center [454, 274] width 65 height 26
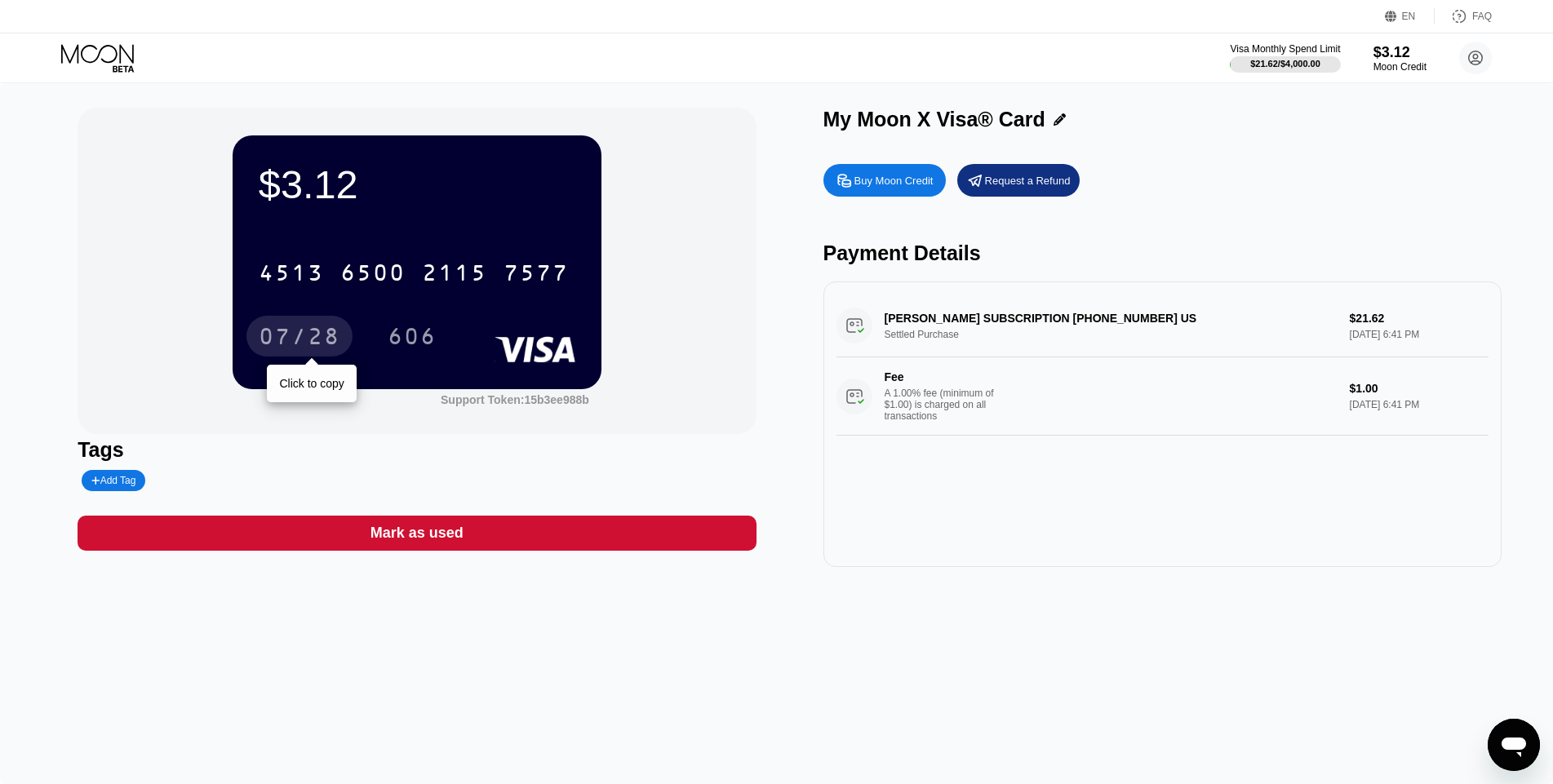
click at [335, 341] on div "07/28" at bounding box center [300, 338] width 82 height 26
